Goal: Browse casually: Explore the website without a specific task or goal

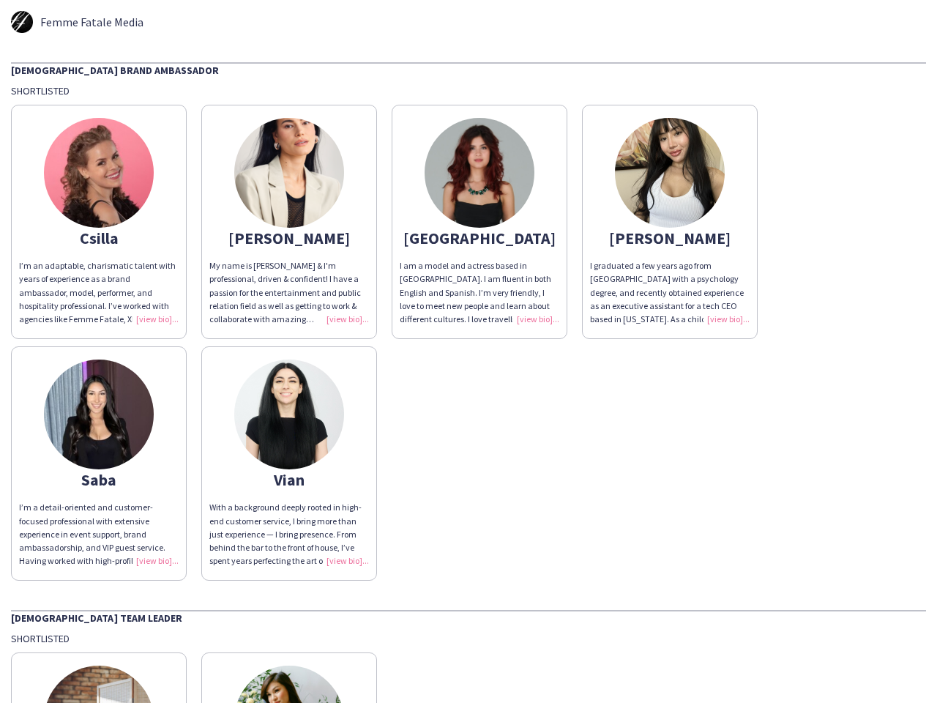
click at [469, 351] on div "Csilla I’m an adaptable, charismatic talent with years of experience as a brand…" at bounding box center [468, 338] width 915 height 483
click at [99, 222] on img at bounding box center [99, 173] width 110 height 110
click at [289, 222] on img at bounding box center [289, 173] width 110 height 110
click at [480, 222] on img at bounding box center [480, 173] width 110 height 110
click at [670, 222] on img at bounding box center [670, 173] width 110 height 110
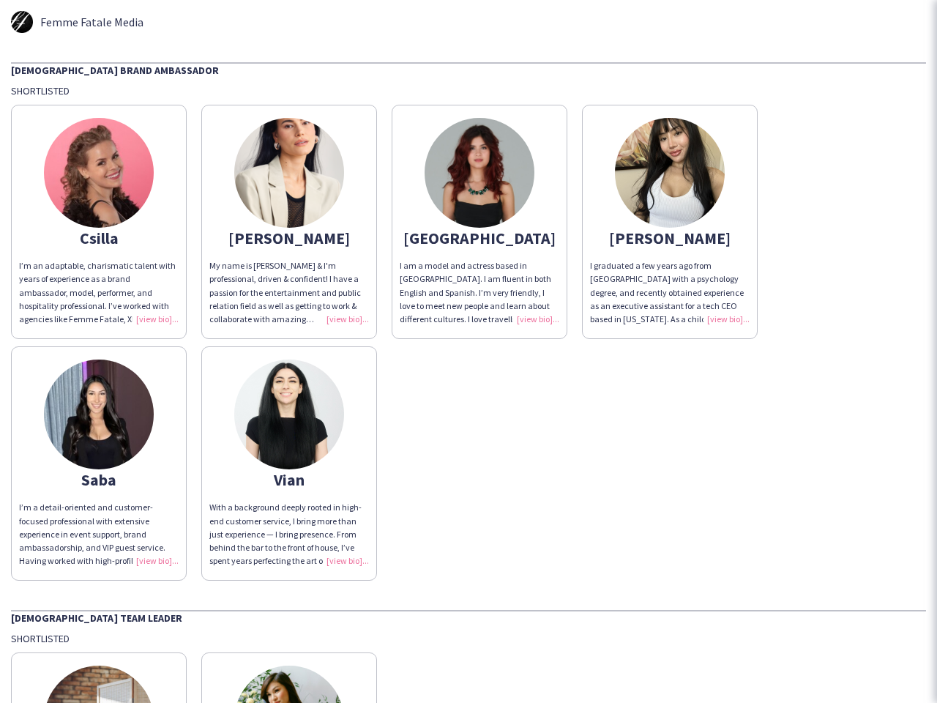
click at [99, 464] on img at bounding box center [99, 415] width 110 height 110
click at [289, 464] on img at bounding box center [289, 415] width 110 height 110
